Goal: Task Accomplishment & Management: Use online tool/utility

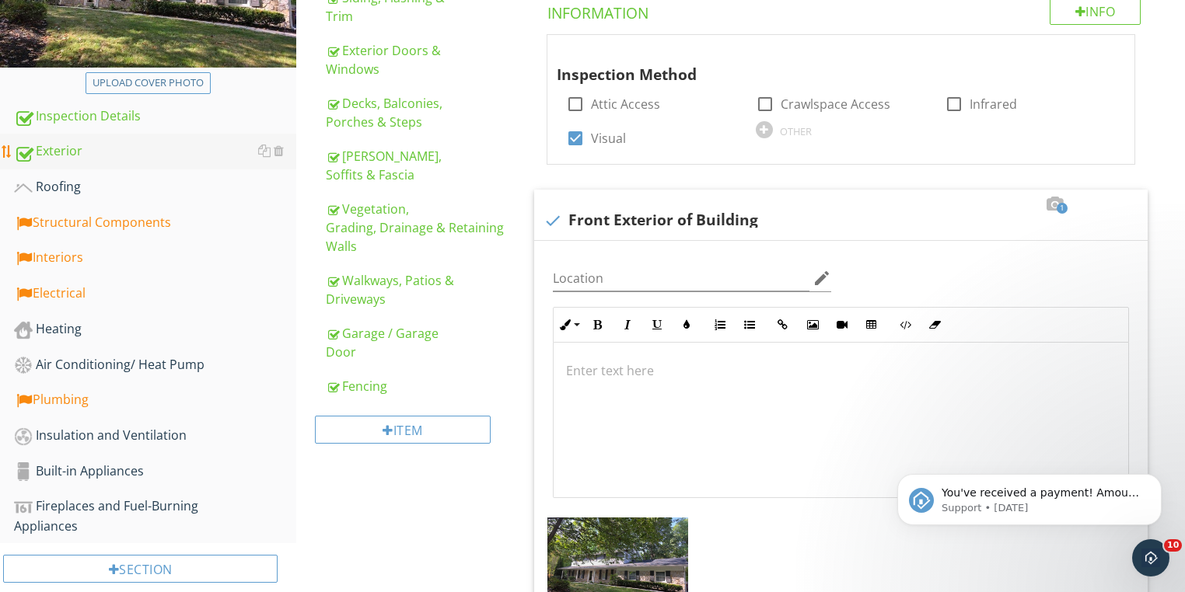
scroll to position [249, 0]
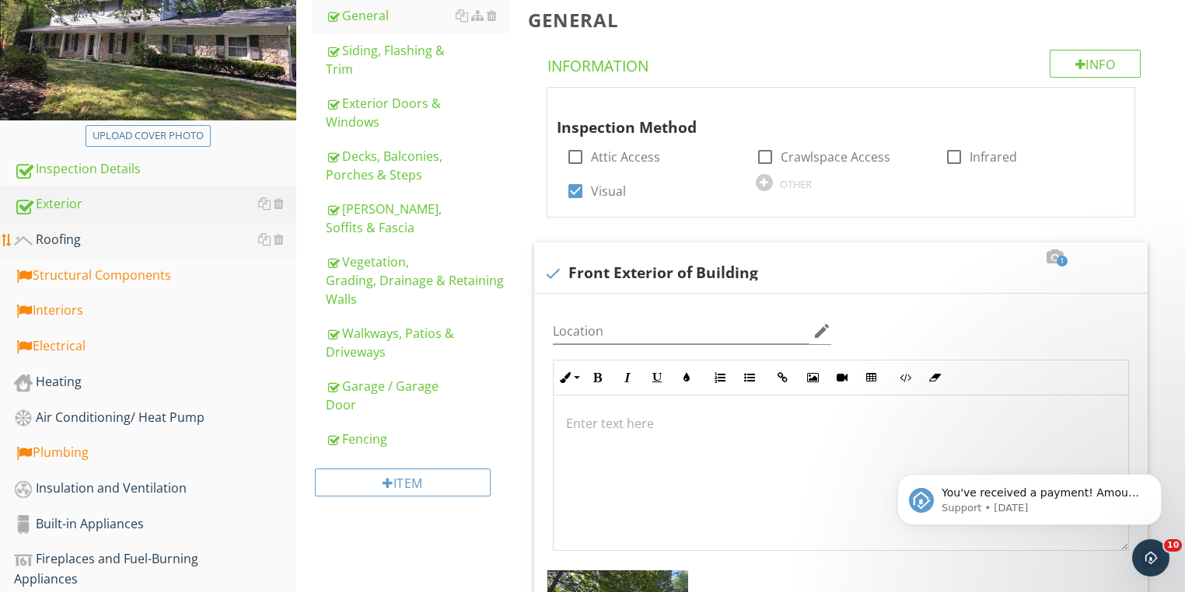
click at [68, 227] on link "Roofing" at bounding box center [155, 240] width 282 height 36
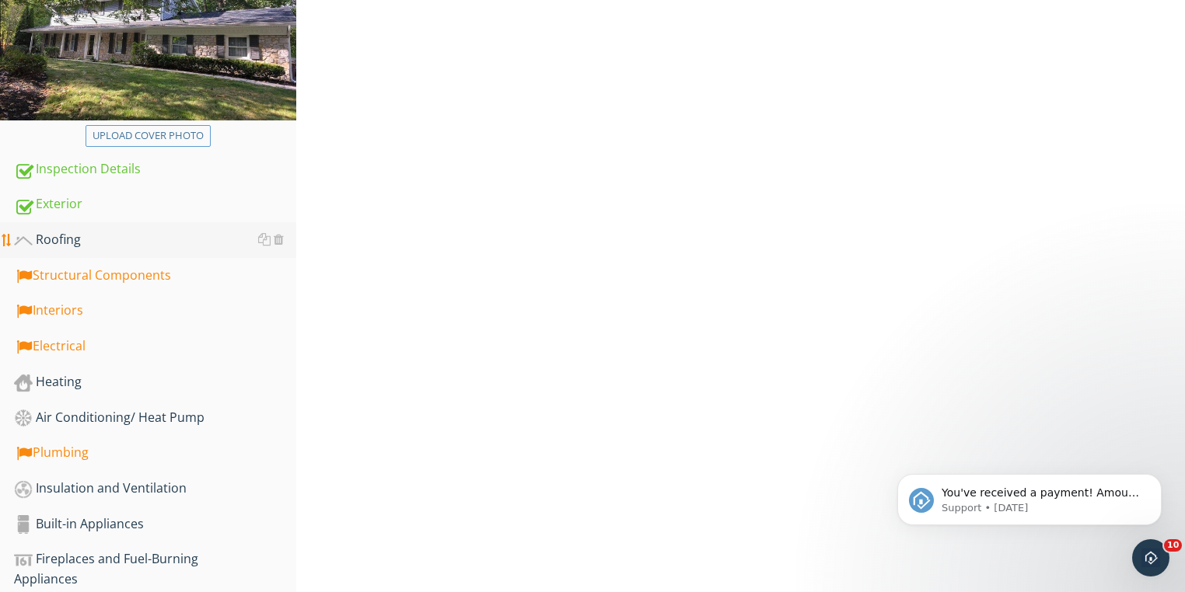
click at [65, 236] on div "Roofing" at bounding box center [155, 240] width 282 height 20
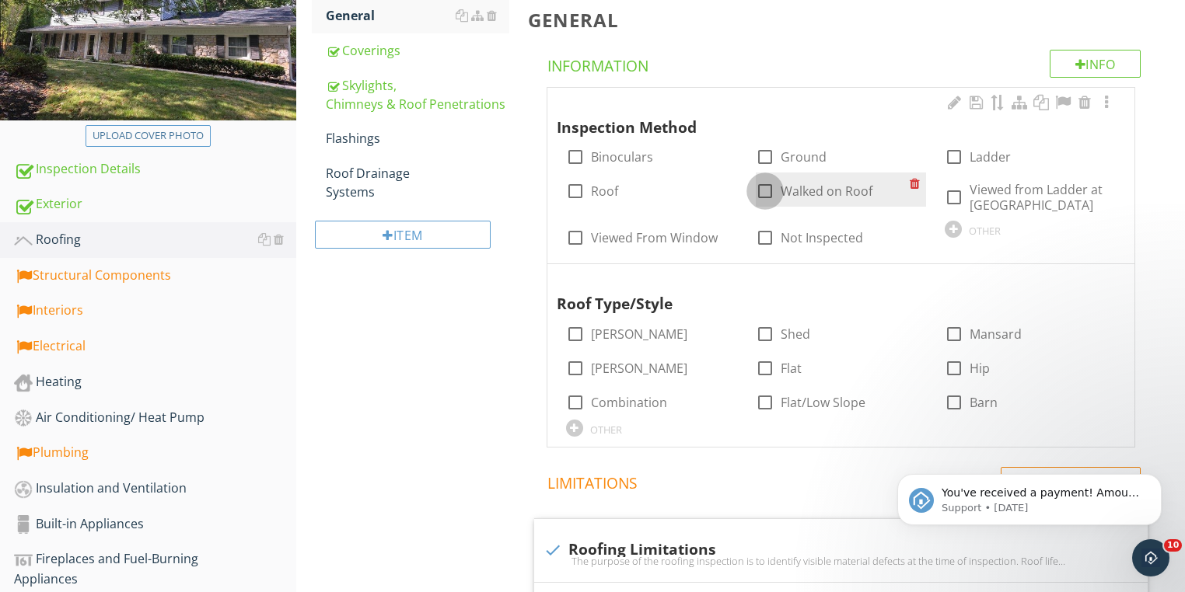
click at [766, 193] on div at bounding box center [765, 191] width 26 height 26
checkbox input "true"
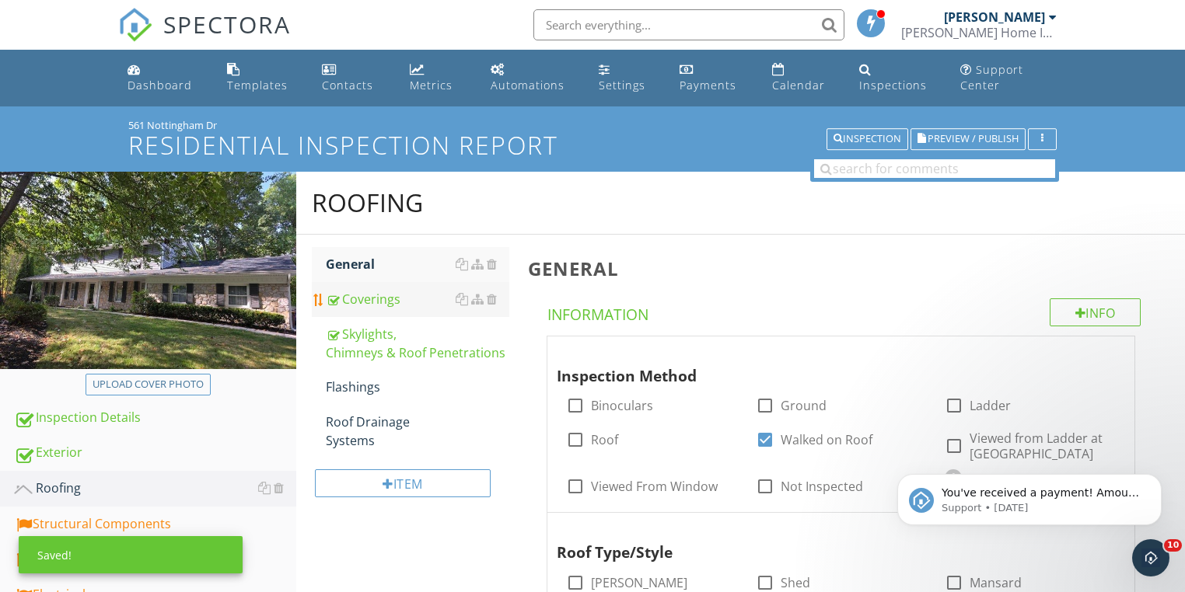
click at [354, 296] on div "Coverings" at bounding box center [417, 299] width 183 height 19
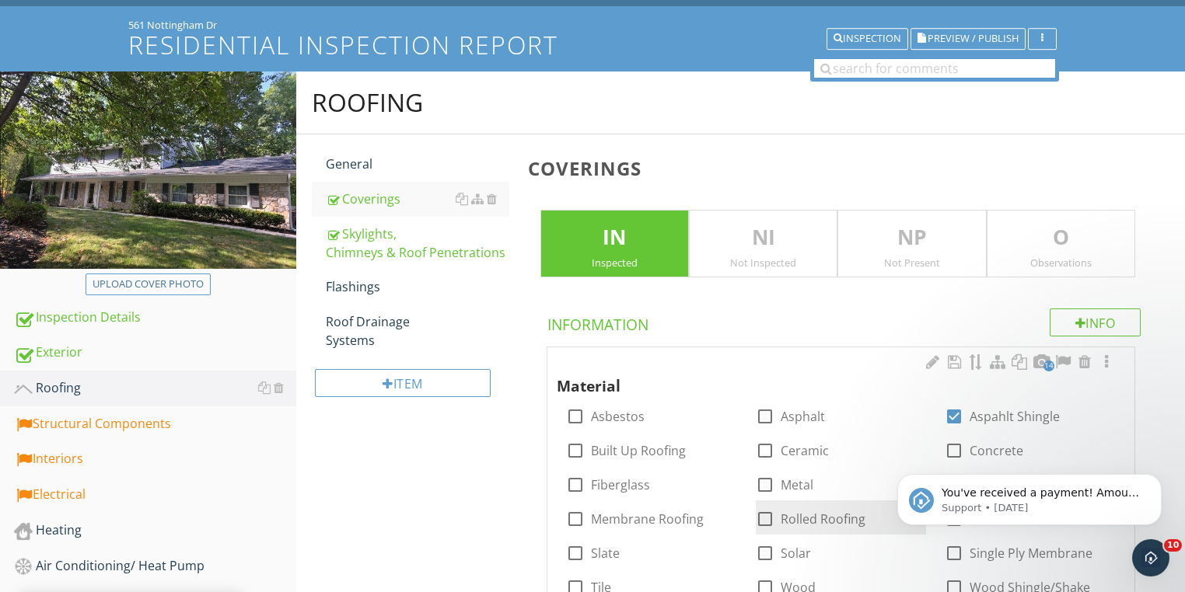
scroll to position [249, 0]
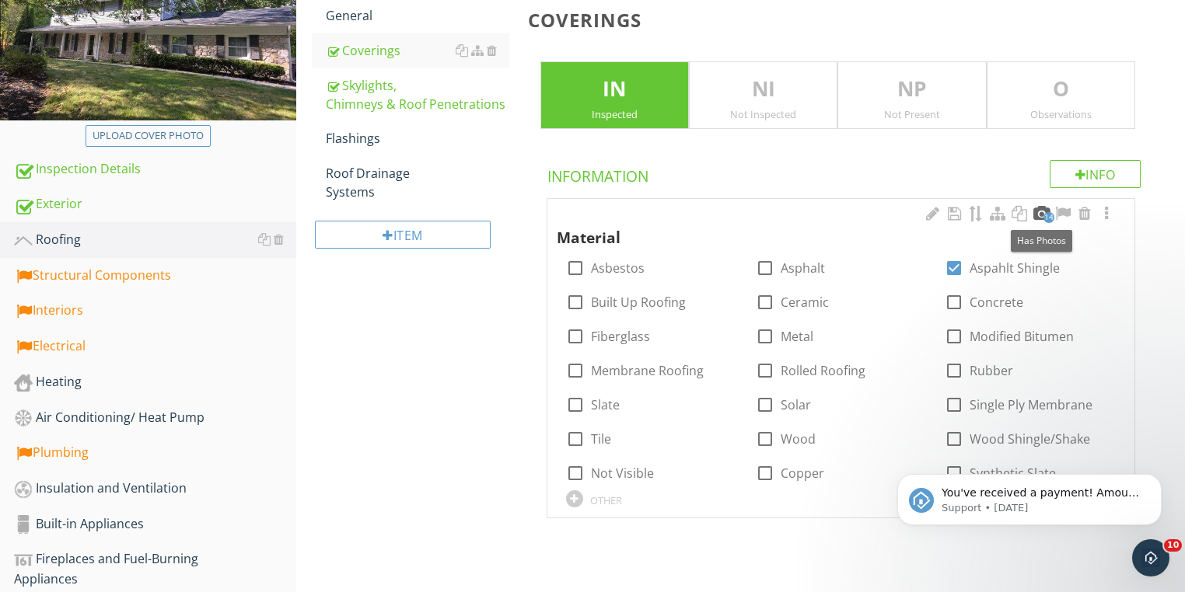
click at [1040, 216] on div at bounding box center [1041, 214] width 19 height 16
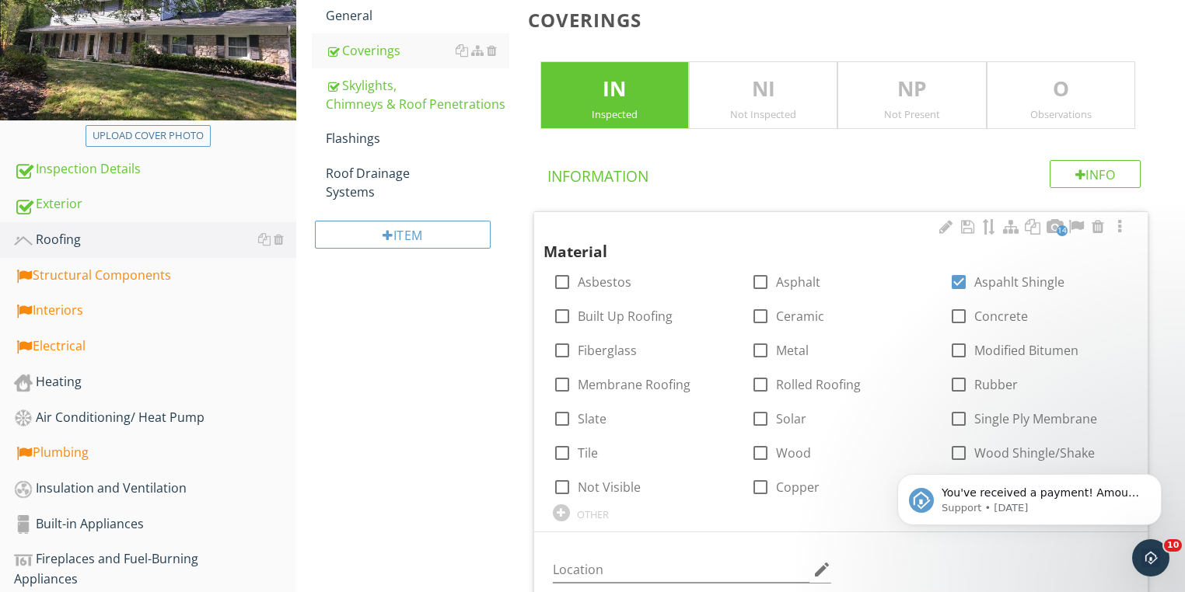
scroll to position [187, 0]
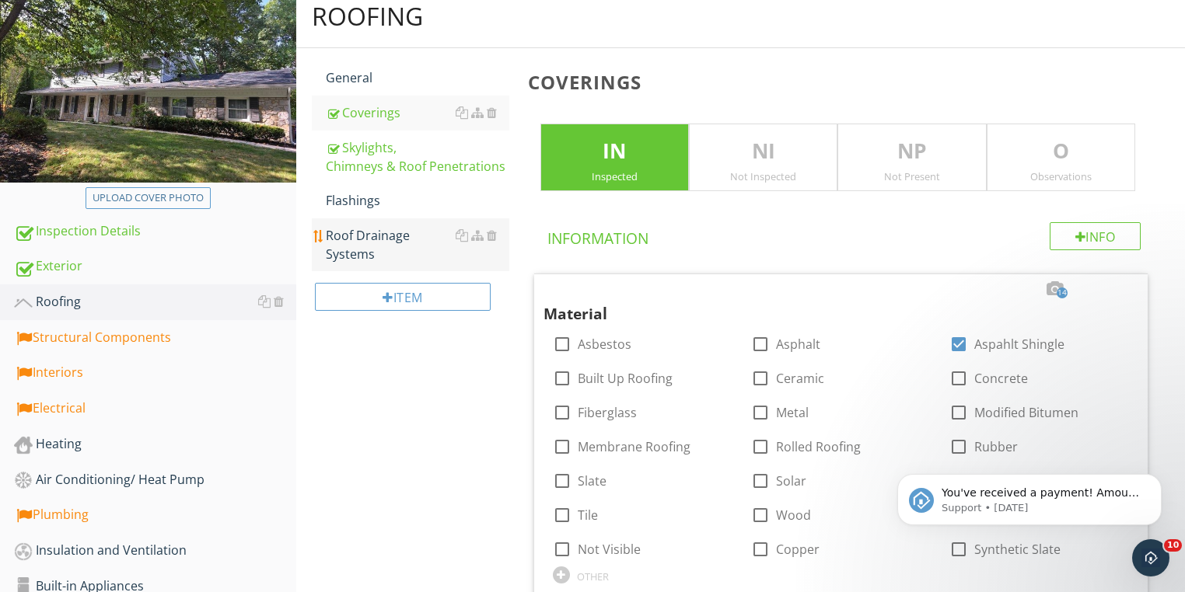
click at [356, 241] on div "Roof Drainage Systems" at bounding box center [417, 244] width 183 height 37
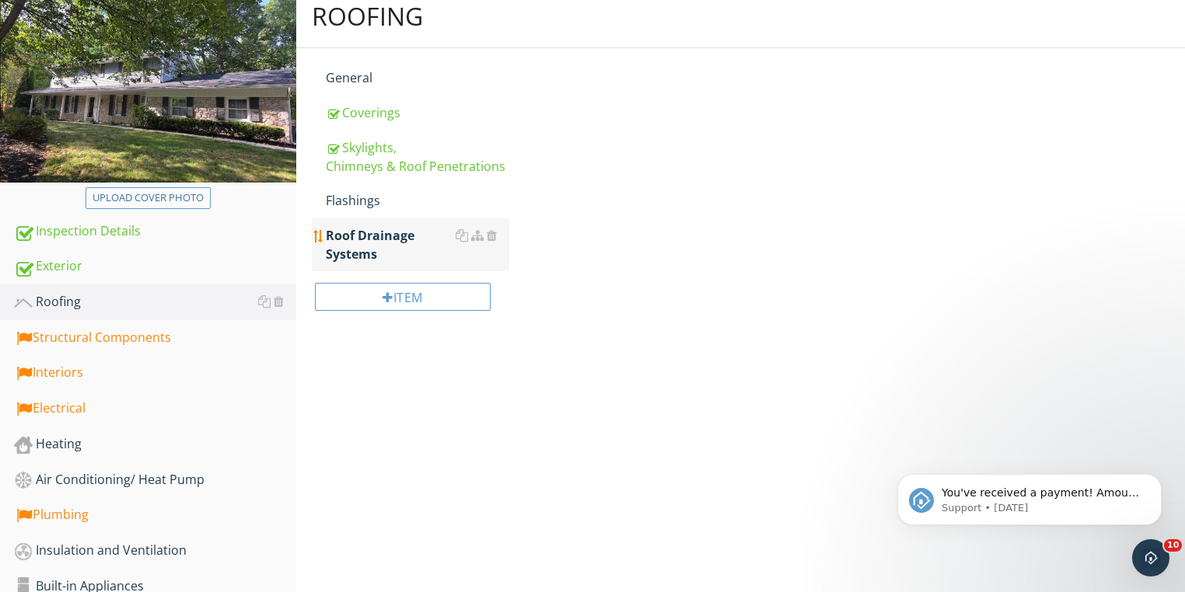
click at [361, 239] on div "Roof Drainage Systems" at bounding box center [417, 244] width 183 height 37
